Goal: Task Accomplishment & Management: Manage account settings

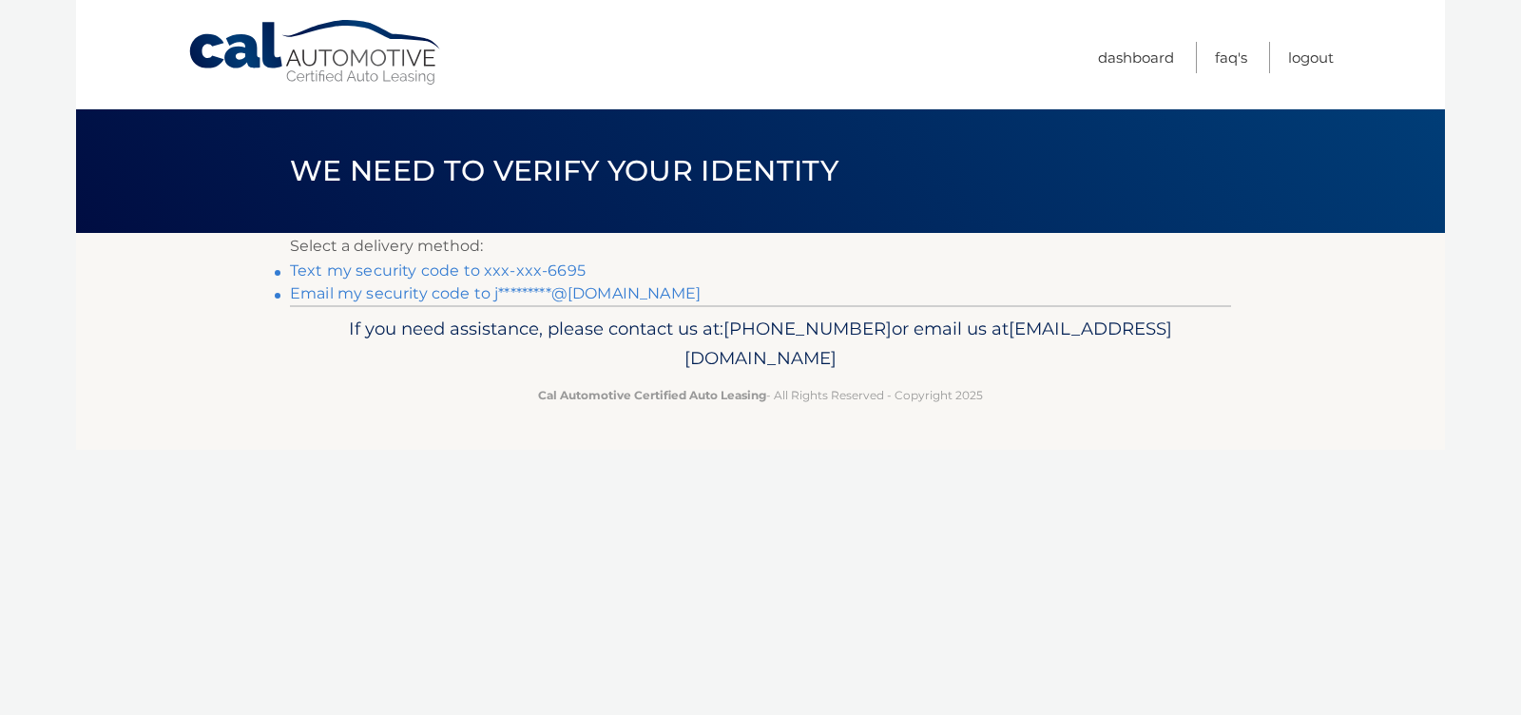
click at [540, 268] on link "Text my security code to xxx-xxx-6695" at bounding box center [438, 270] width 296 height 18
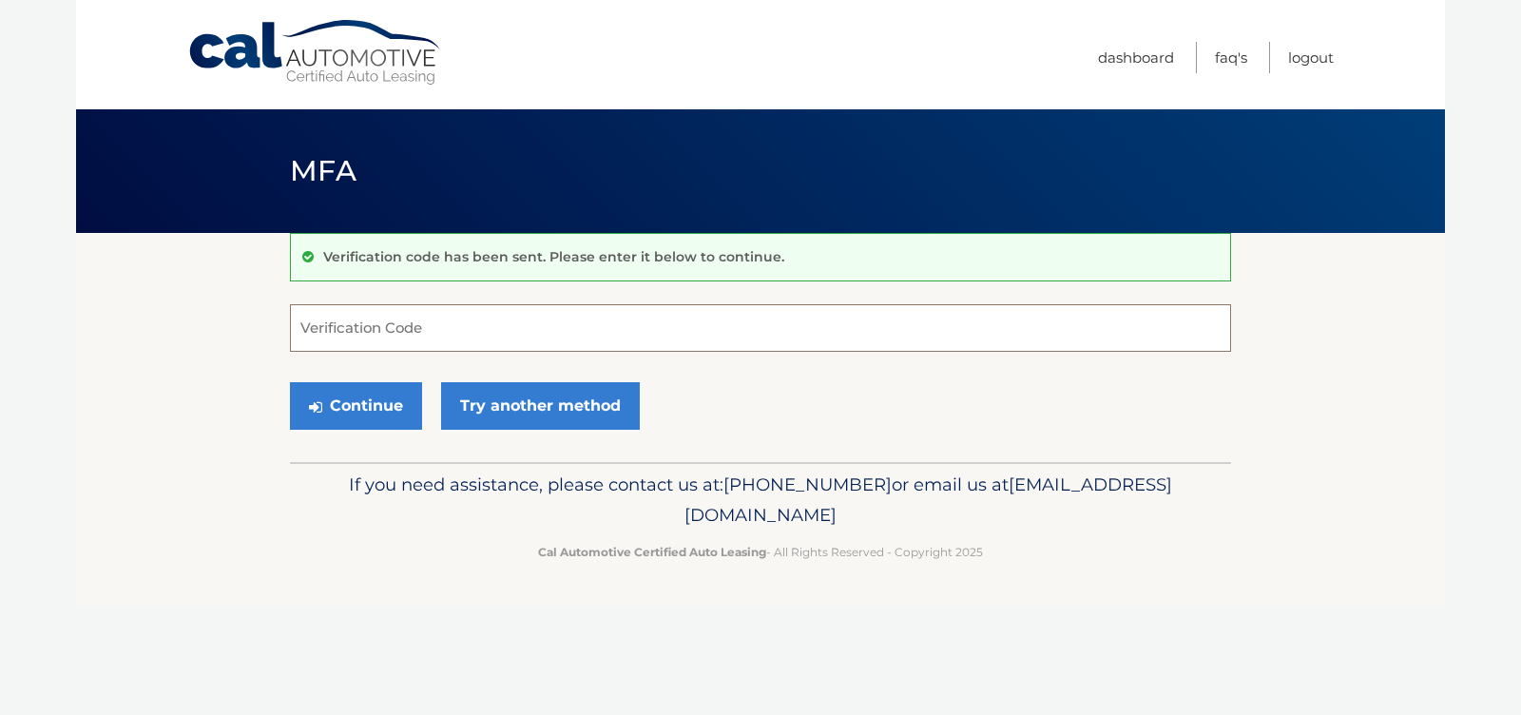
click at [493, 330] on input "Verification Code" at bounding box center [760, 328] width 941 height 48
type input "915376"
click at [396, 397] on button "Continue" at bounding box center [356, 406] width 132 height 48
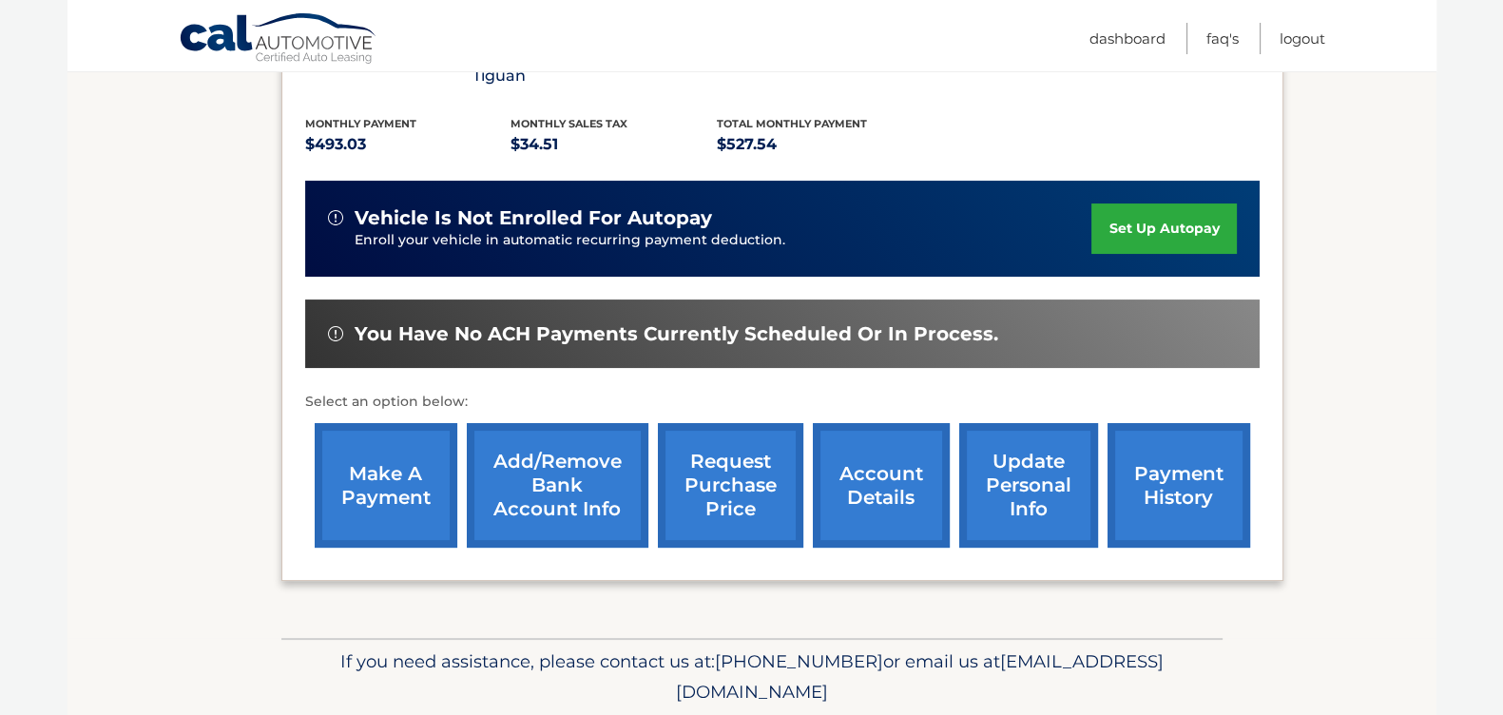
scroll to position [434, 0]
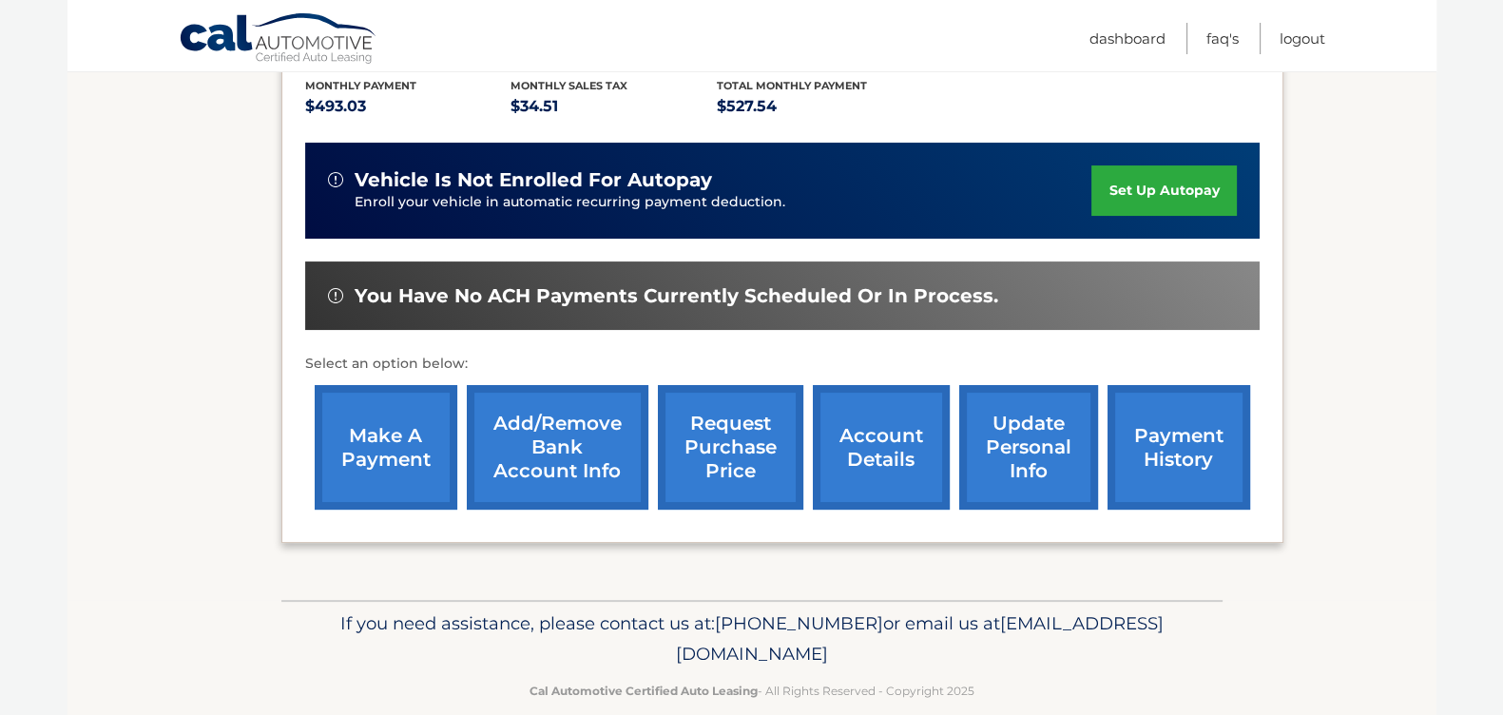
click at [1137, 409] on link "payment history" at bounding box center [1179, 447] width 143 height 125
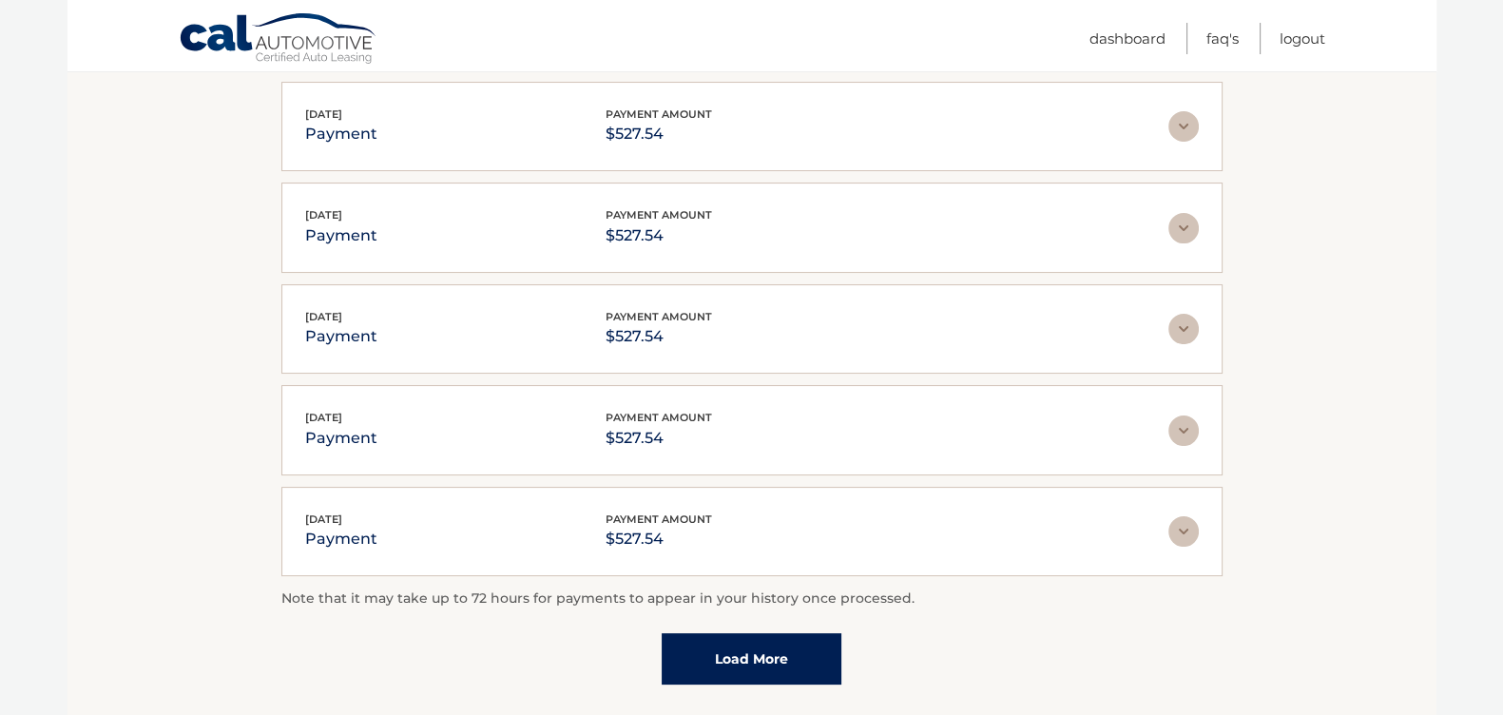
scroll to position [411, 0]
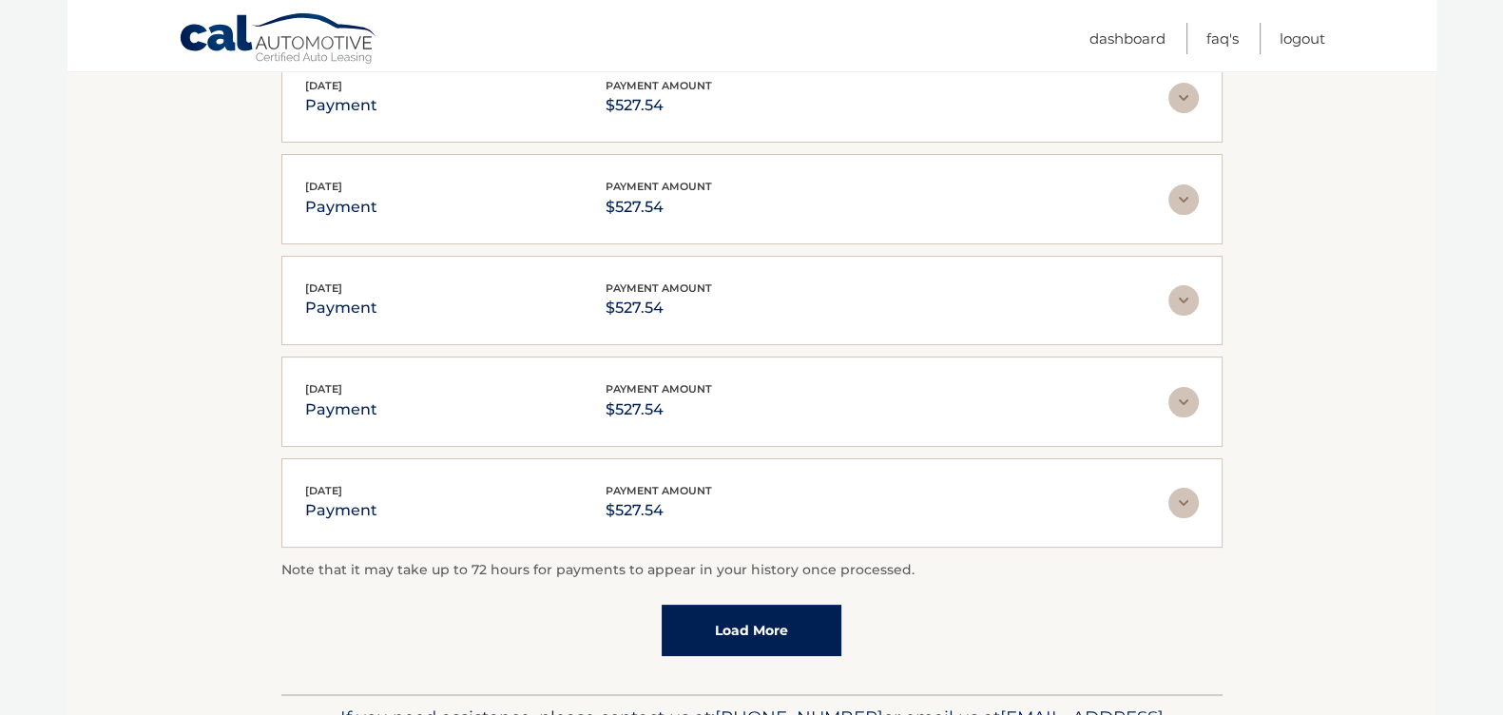
click at [743, 629] on link "Load More" at bounding box center [752, 630] width 180 height 51
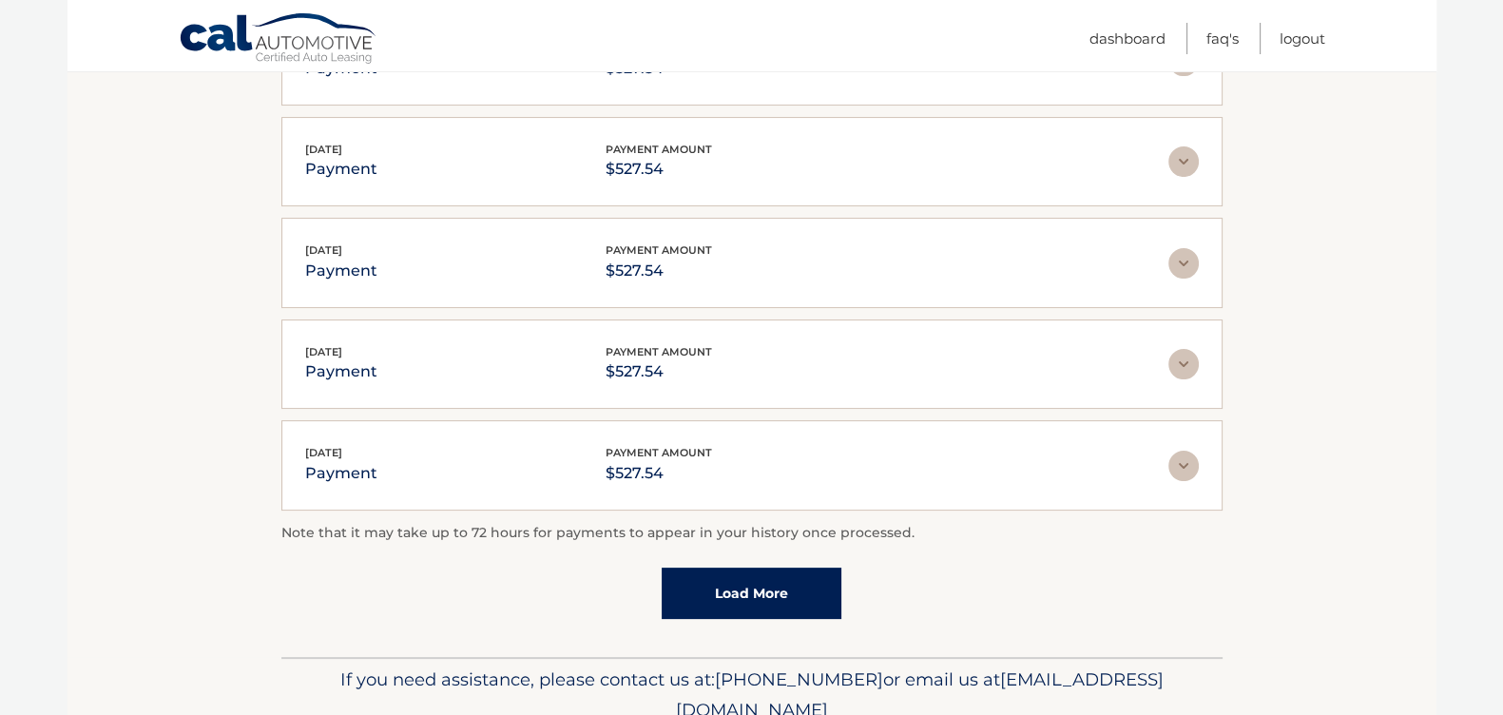
scroll to position [630, 0]
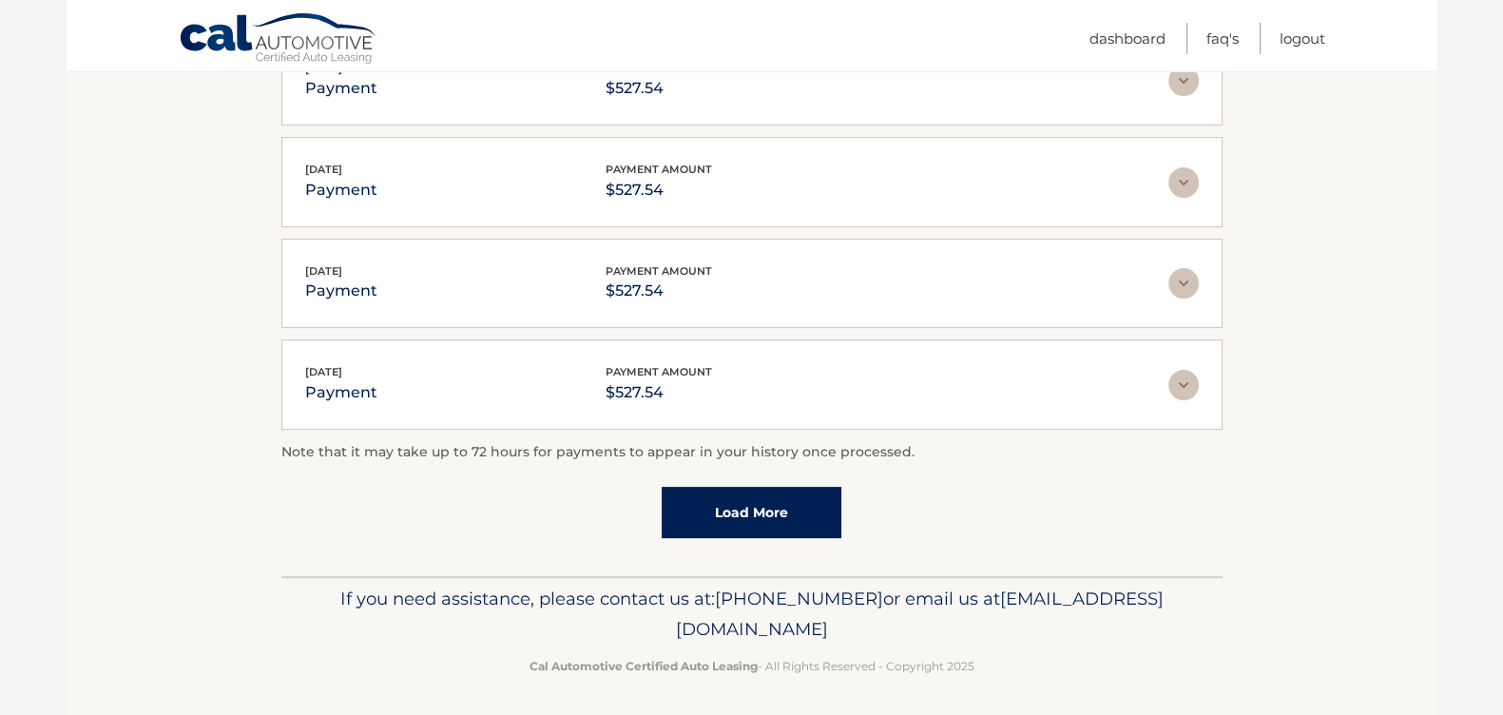
click at [758, 503] on link "Load More" at bounding box center [752, 512] width 180 height 51
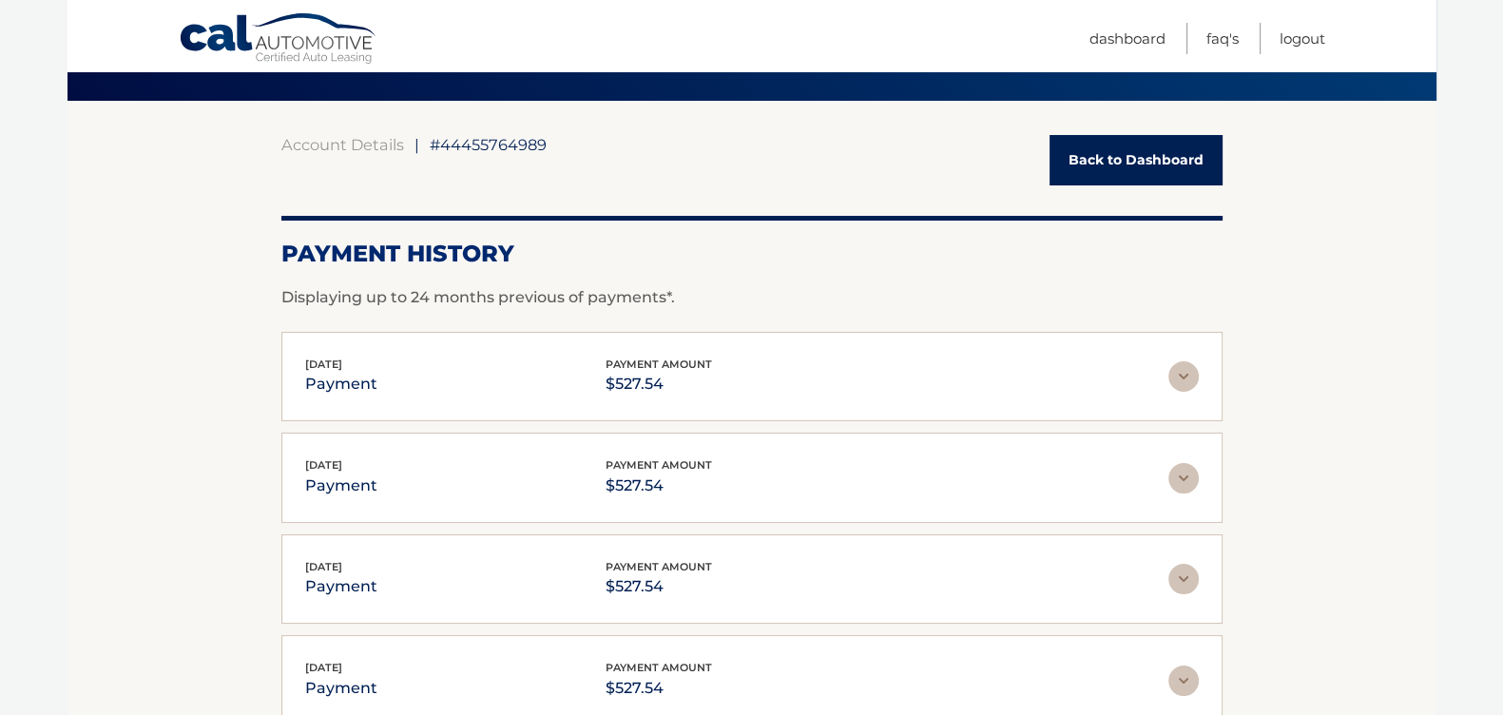
scroll to position [130, 0]
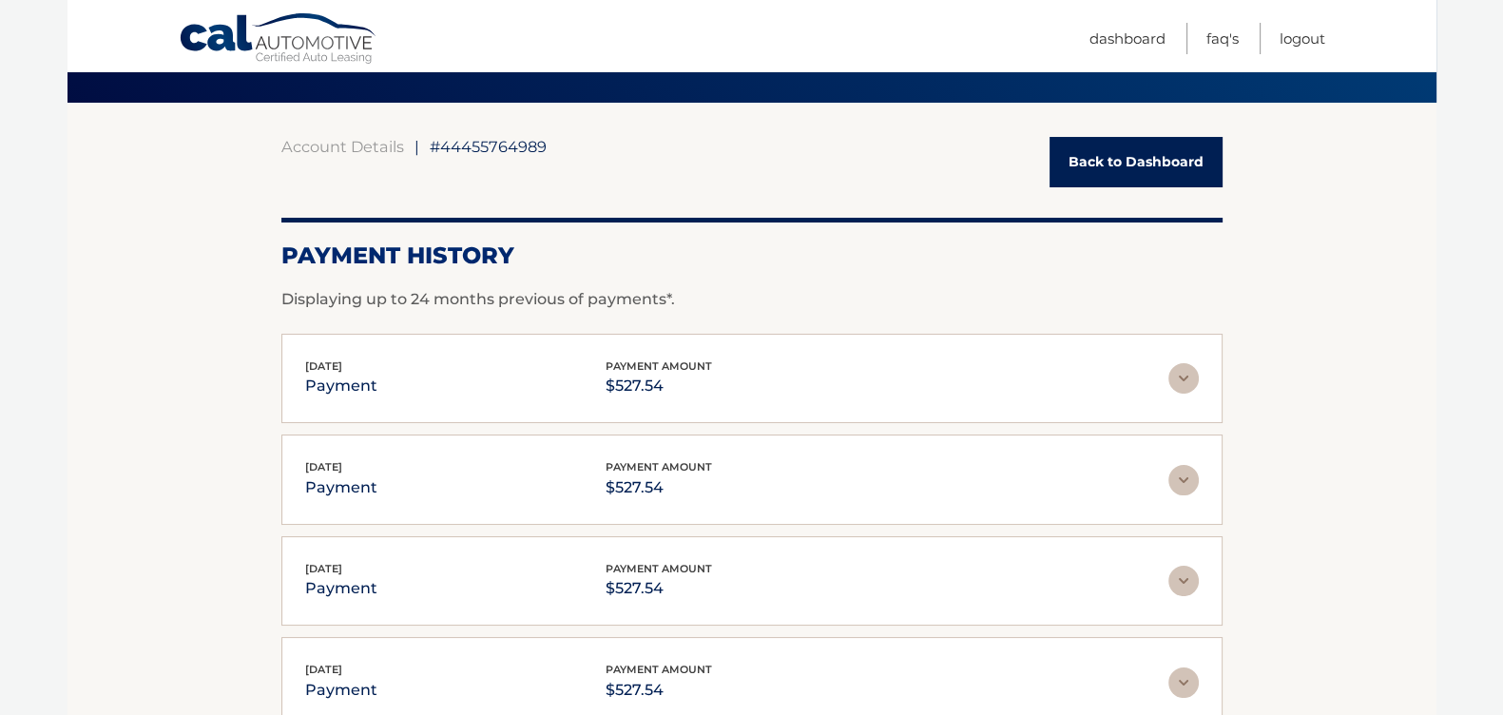
click at [1165, 158] on link "Back to Dashboard" at bounding box center [1136, 162] width 173 height 50
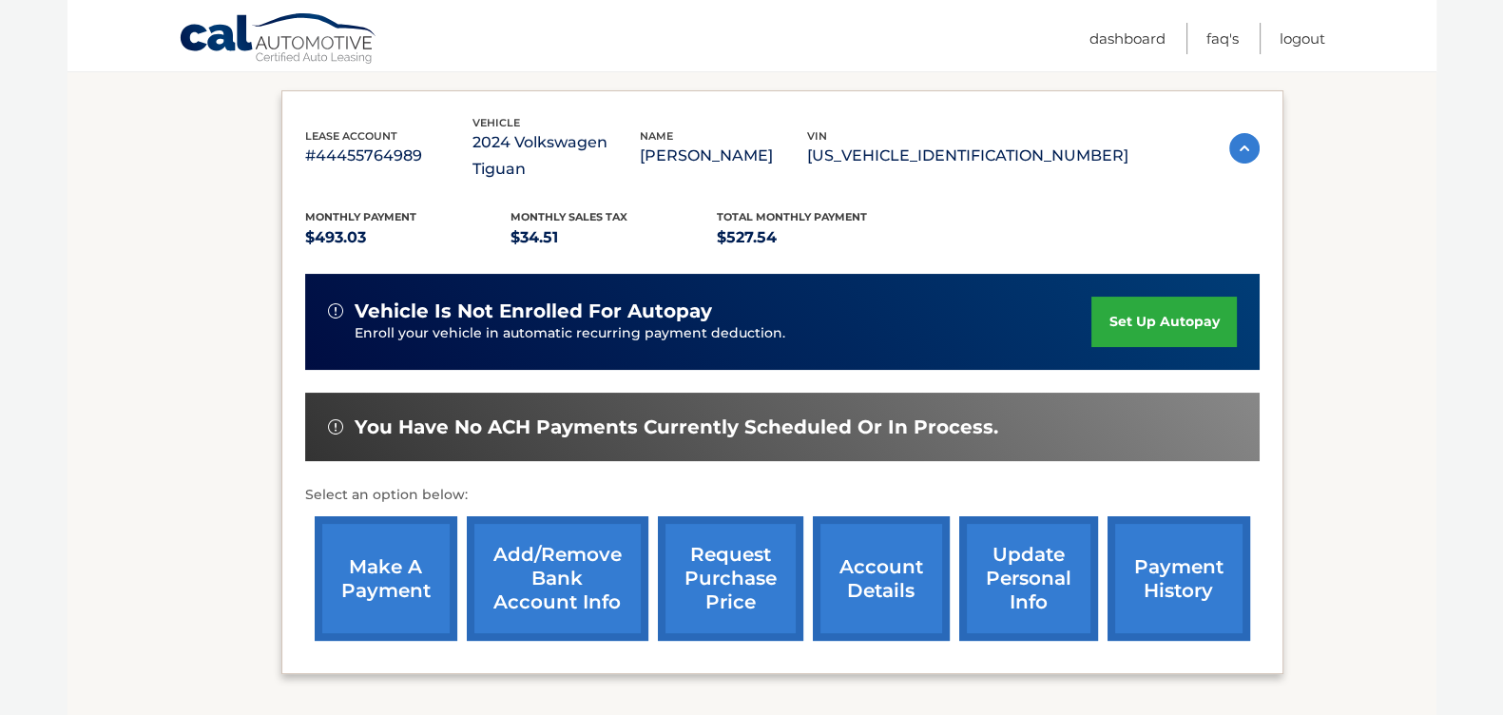
scroll to position [357, 0]
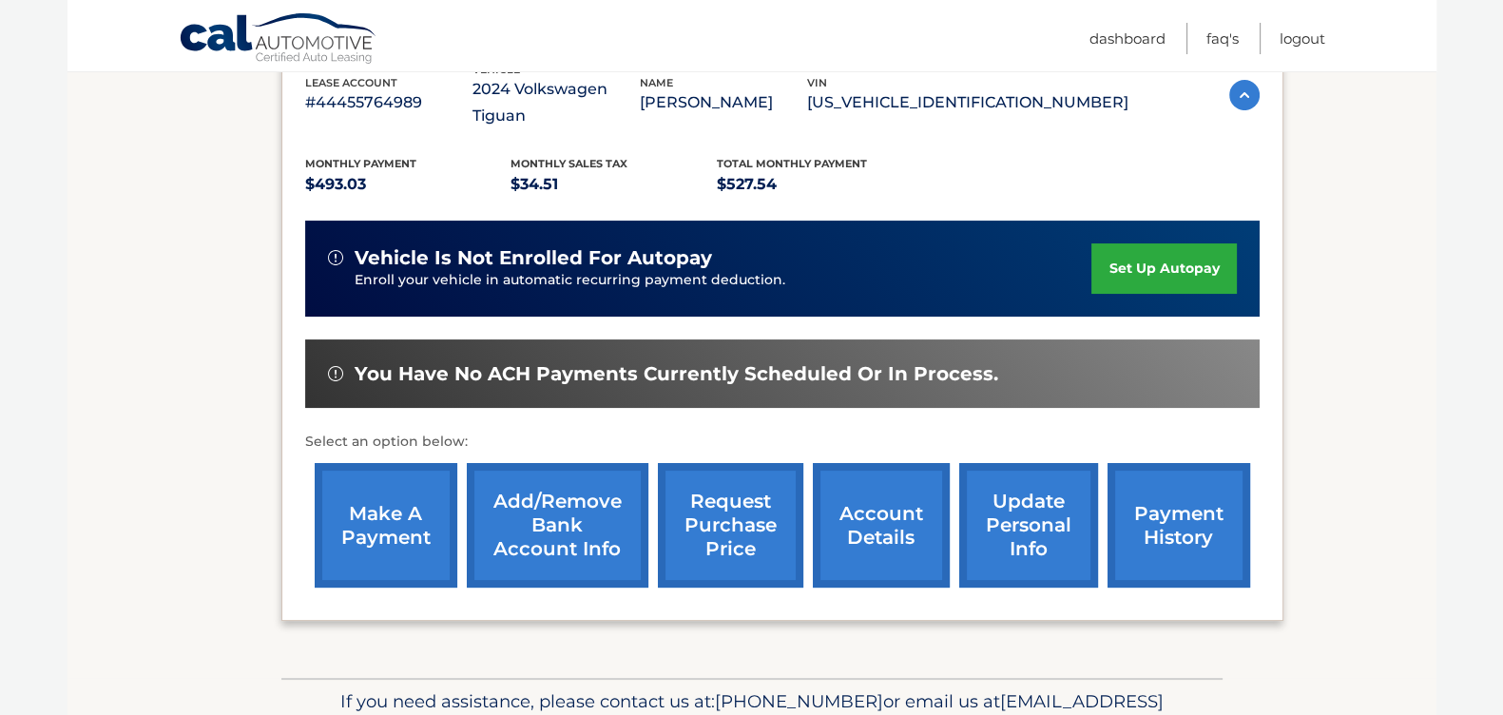
click at [842, 484] on link "account details" at bounding box center [881, 525] width 137 height 125
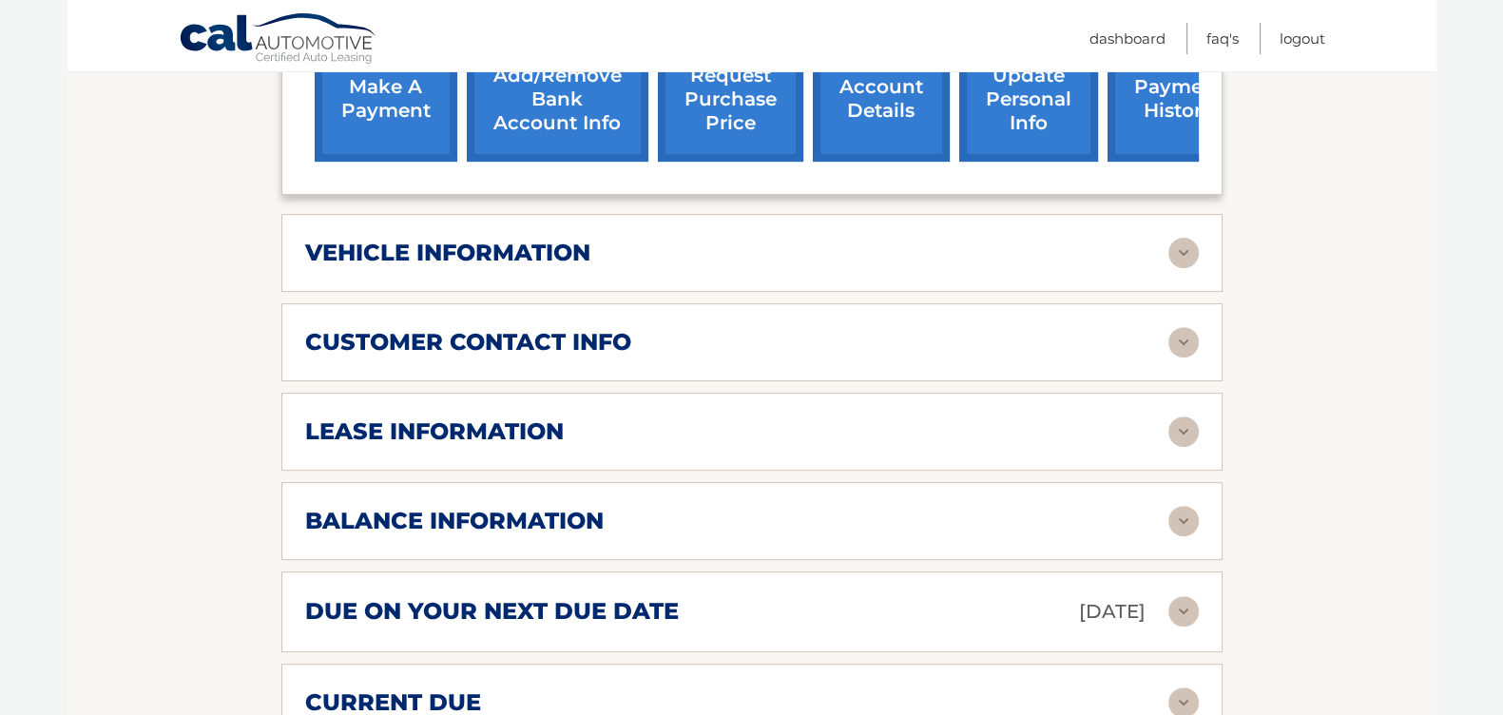
scroll to position [831, 0]
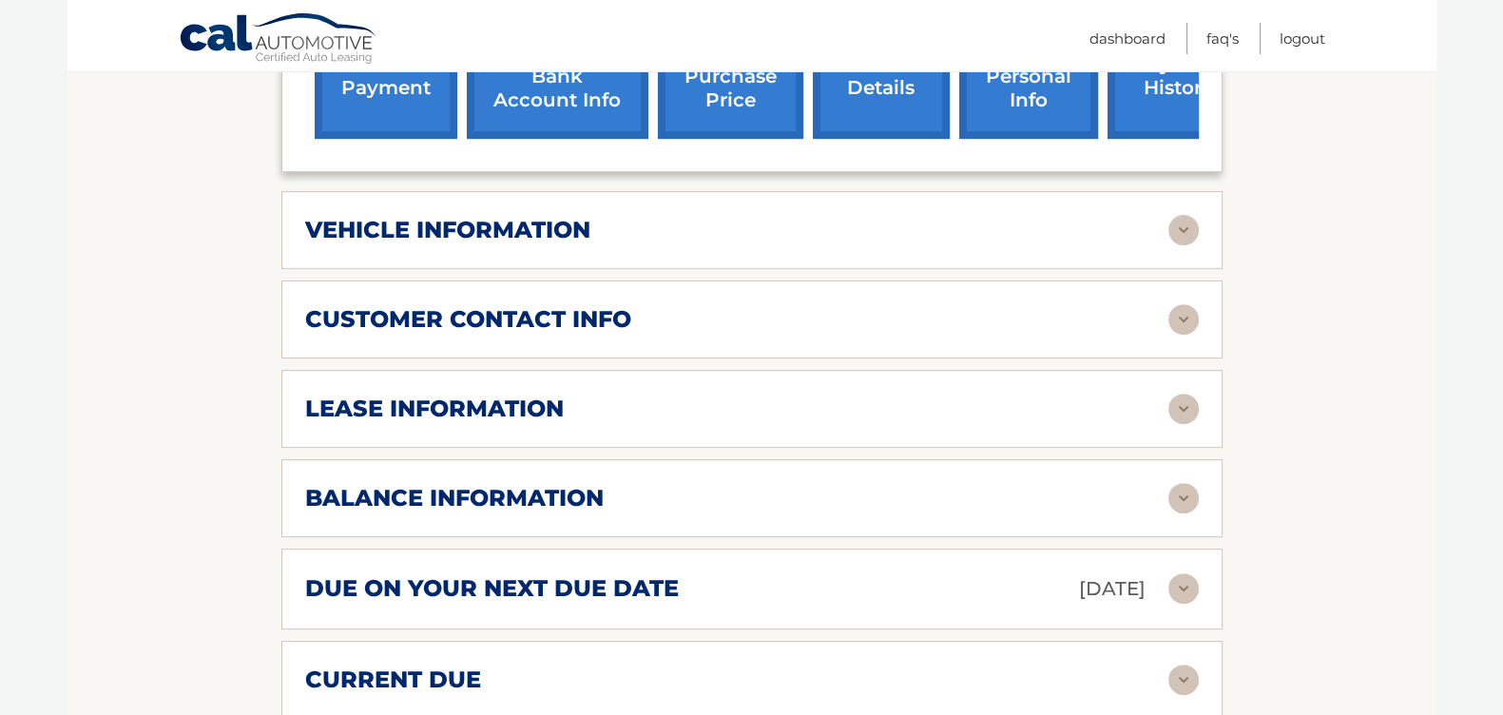
click at [1187, 404] on img at bounding box center [1183, 409] width 30 height 30
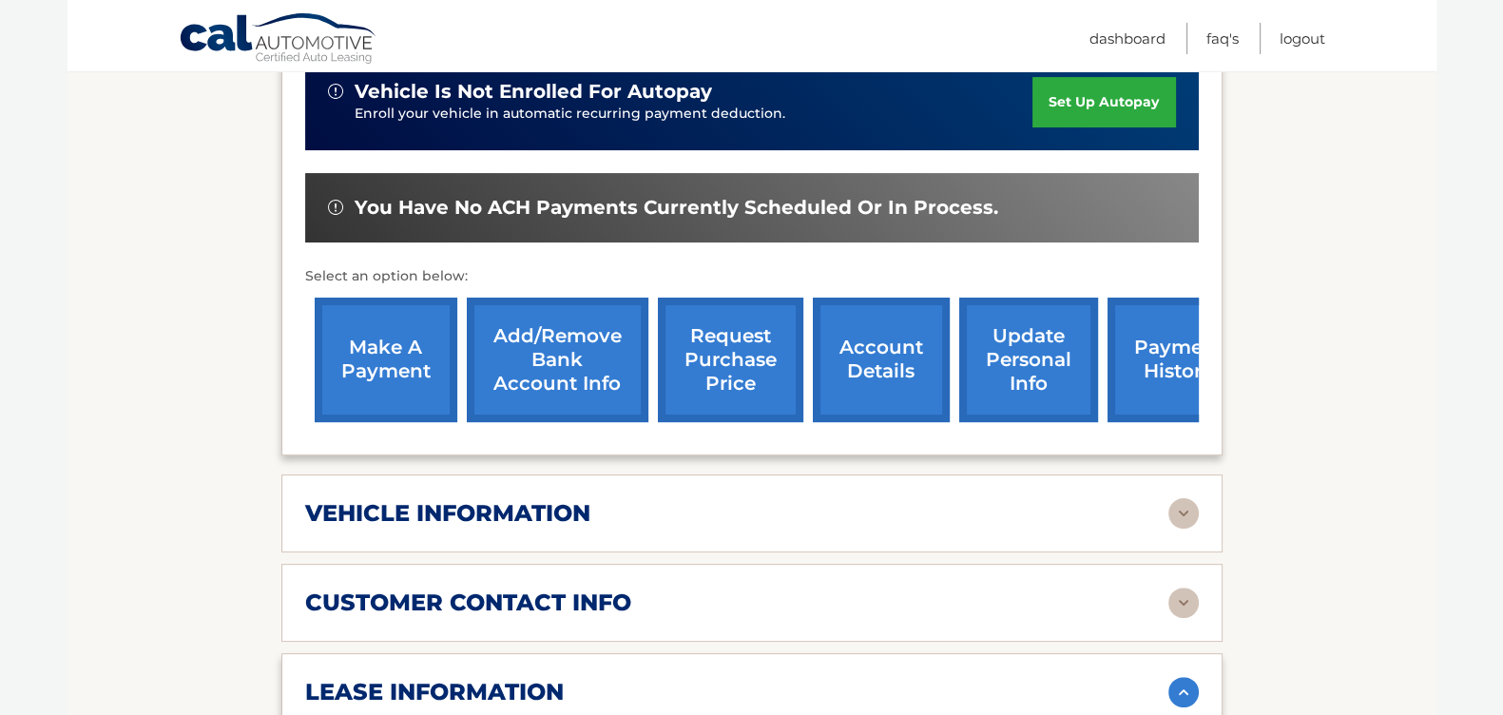
scroll to position [310, 0]
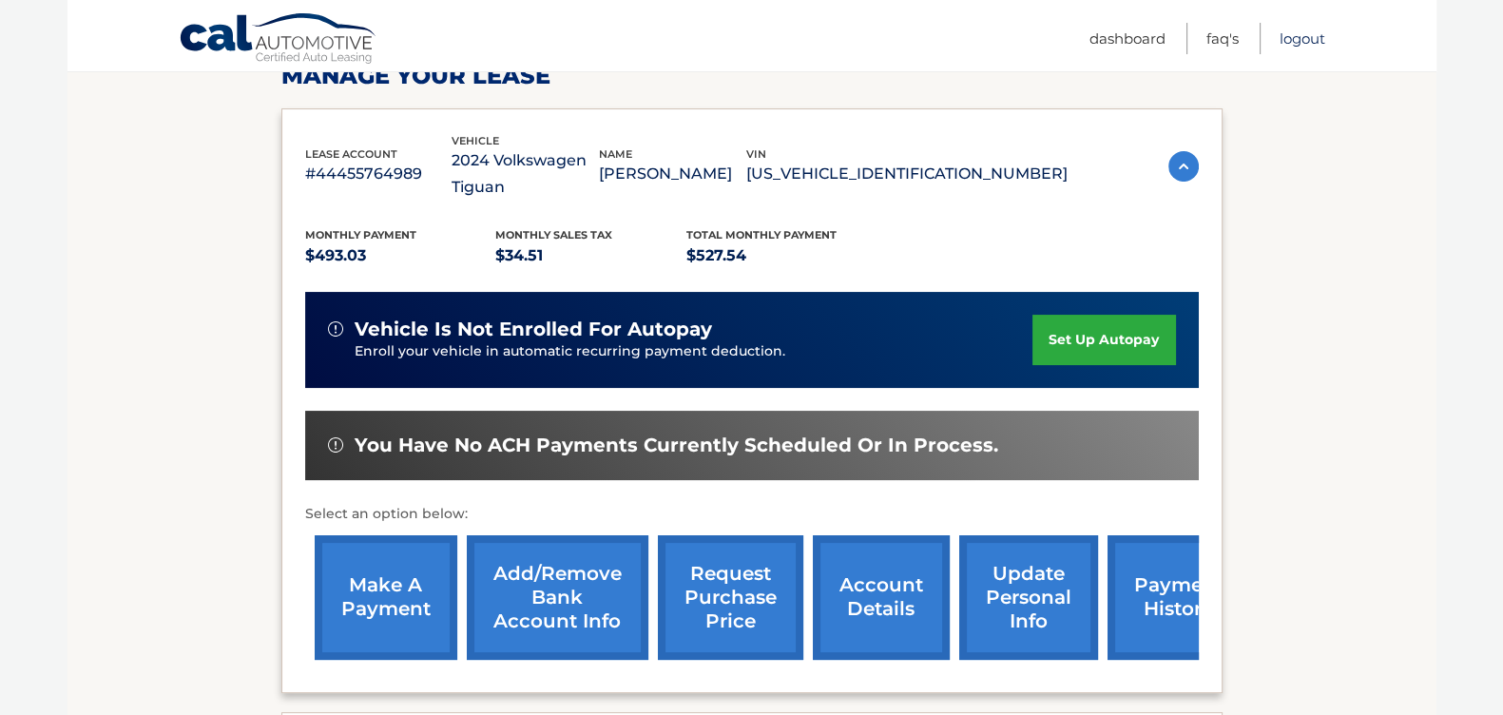
click at [1311, 32] on link "Logout" at bounding box center [1303, 38] width 46 height 31
